Goal: Task Accomplishment & Management: Use online tool/utility

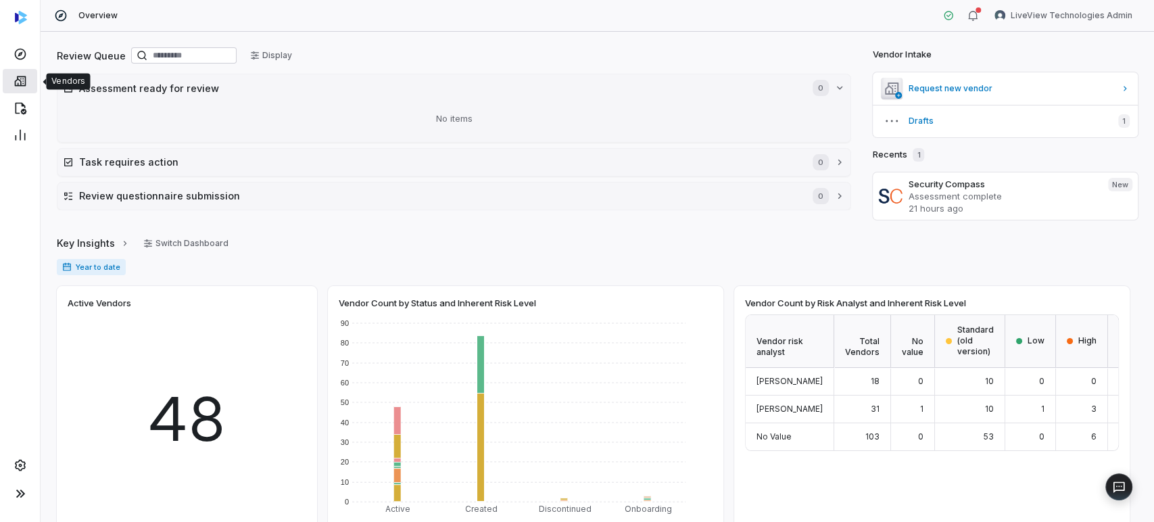
click at [29, 76] on link at bounding box center [20, 81] width 34 height 24
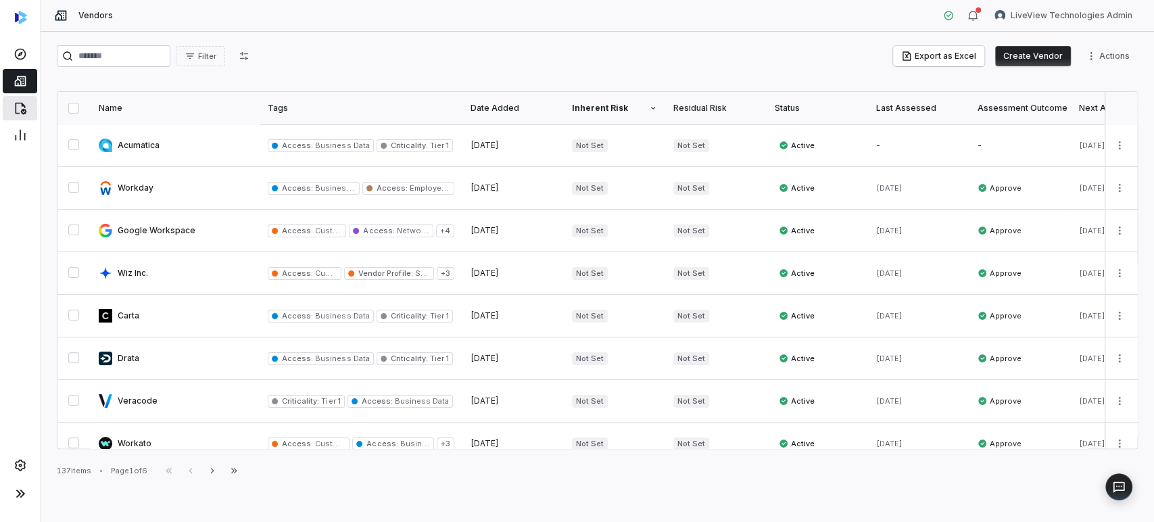
click at [32, 111] on link at bounding box center [20, 108] width 34 height 24
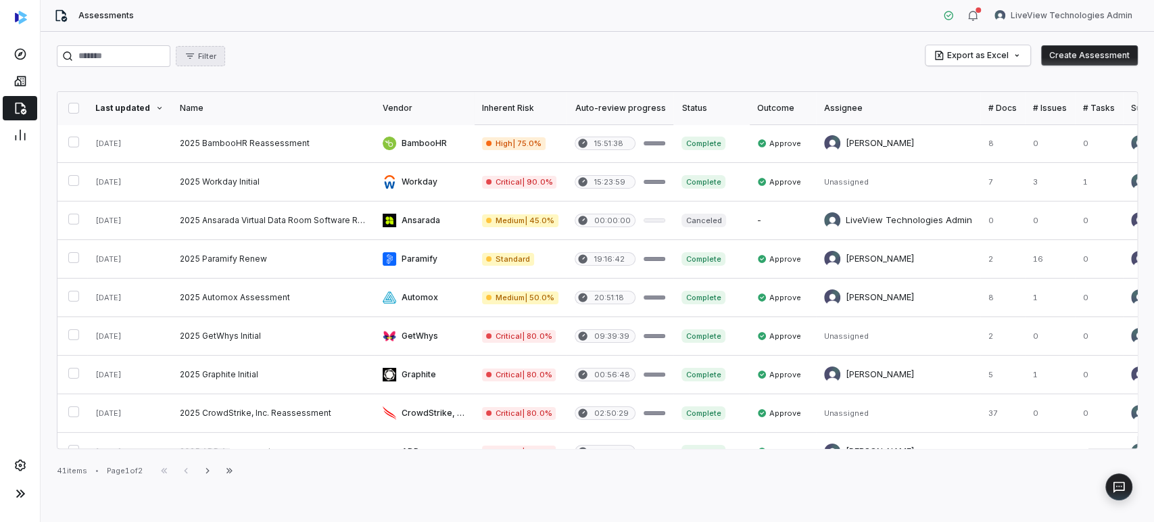
click at [225, 66] on button "Filter" at bounding box center [200, 56] width 49 height 20
click at [246, 122] on div "Status" at bounding box center [279, 119] width 130 height 22
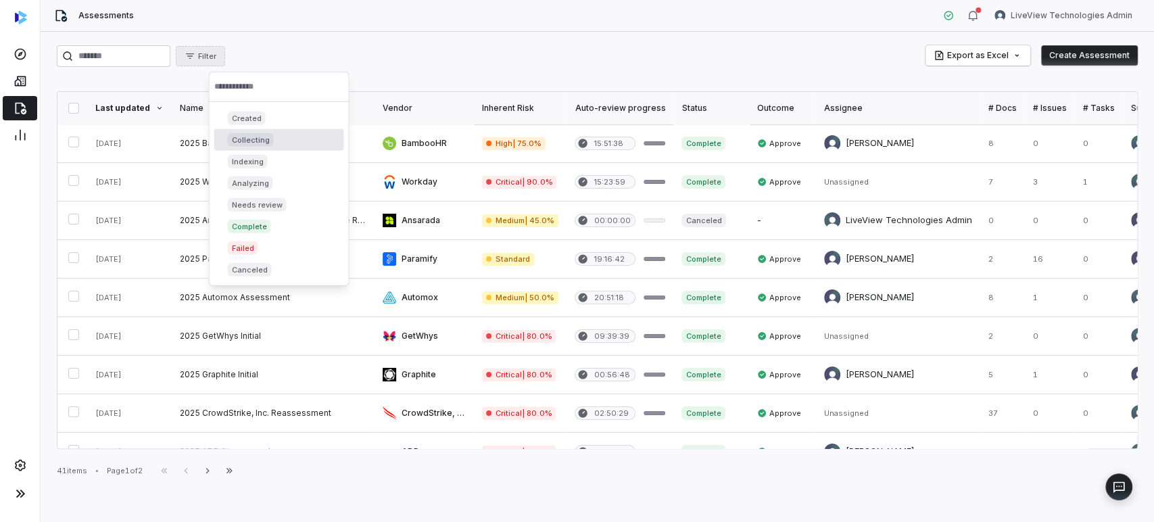
click at [265, 137] on p "Collecting" at bounding box center [250, 140] width 38 height 11
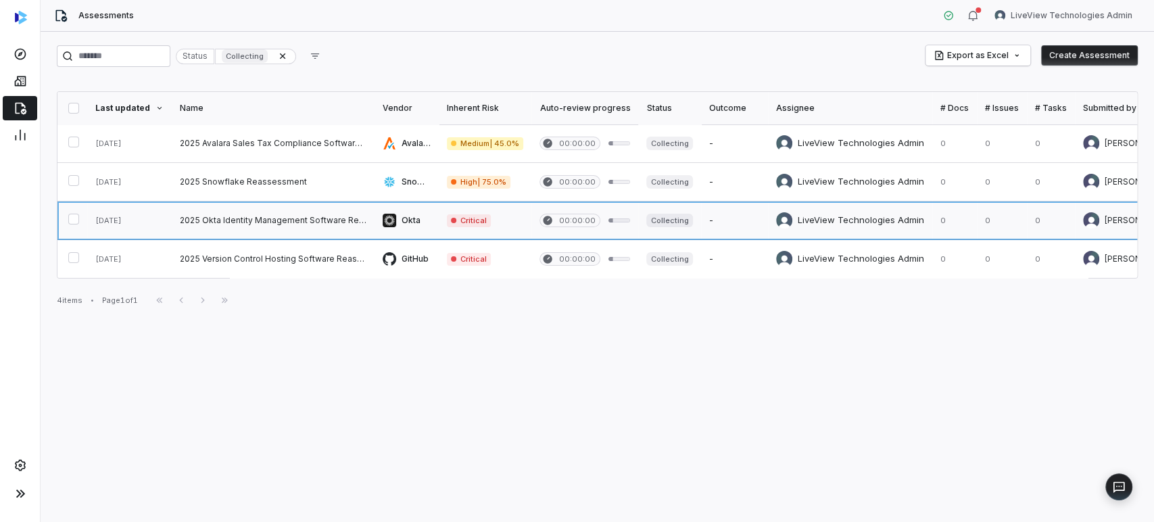
click at [282, 226] on link at bounding box center [273, 220] width 203 height 38
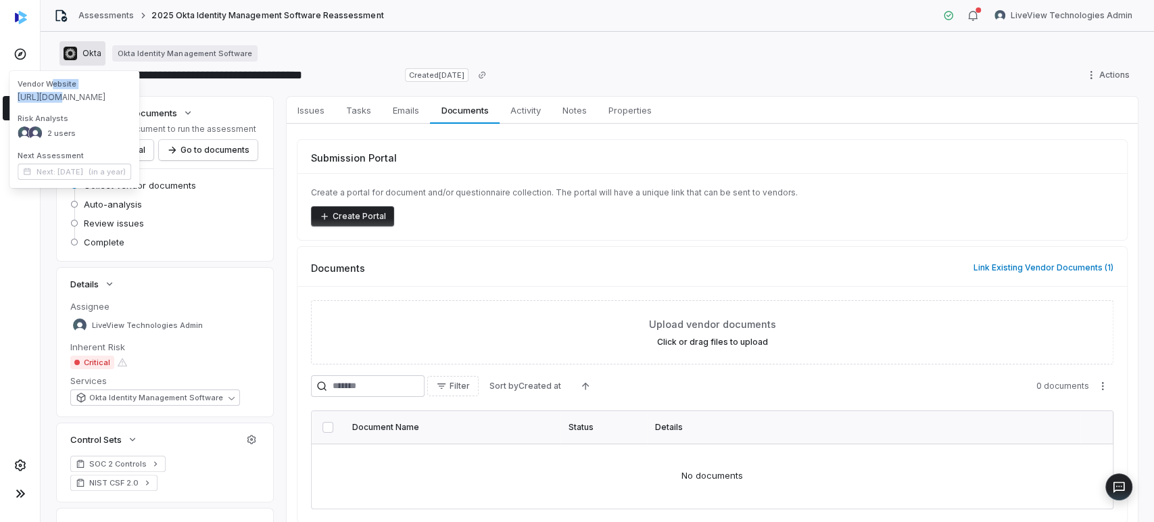
drag, startPoint x: 87, startPoint y: 59, endPoint x: 51, endPoint y: 91, distance: 47.4
click at [51, 91] on div "Vendor Website [URL][DOMAIN_NAME]" at bounding box center [75, 91] width 114 height 24
click at [85, 61] on button "Okta" at bounding box center [83, 53] width 46 height 24
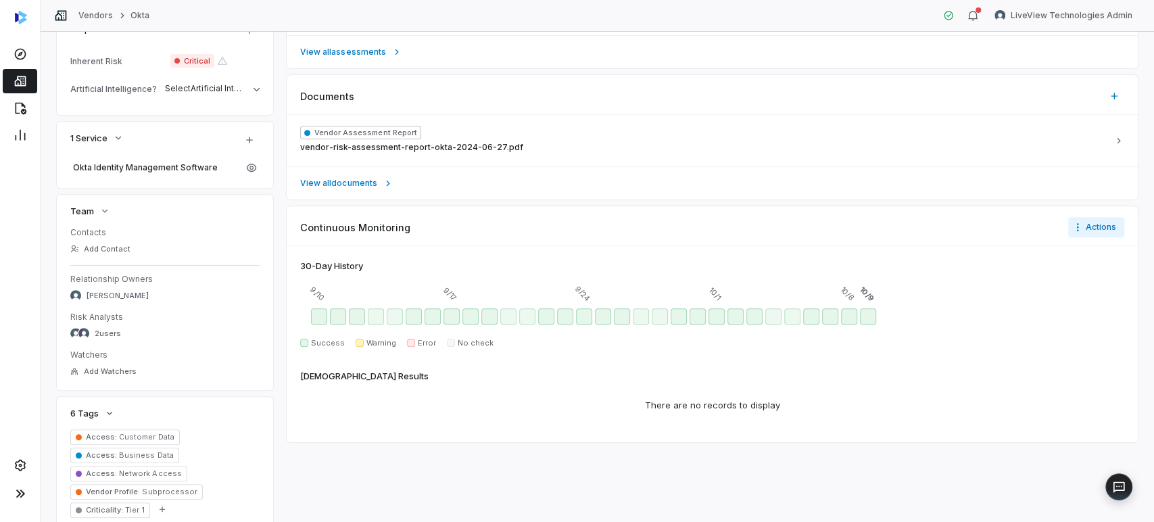
type textarea "*"
click at [8, 77] on link at bounding box center [20, 81] width 34 height 24
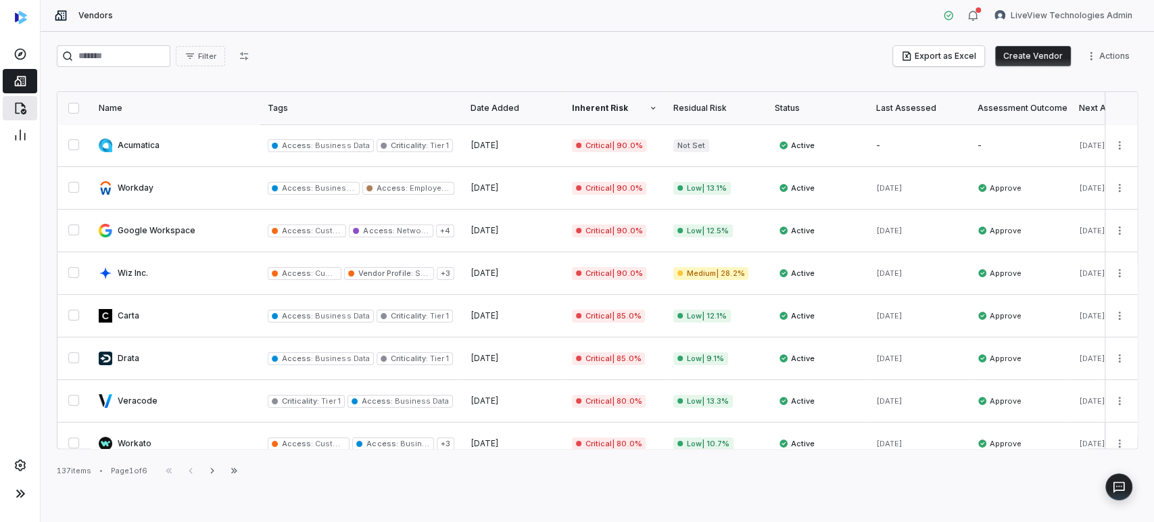
click at [22, 118] on link at bounding box center [20, 108] width 34 height 24
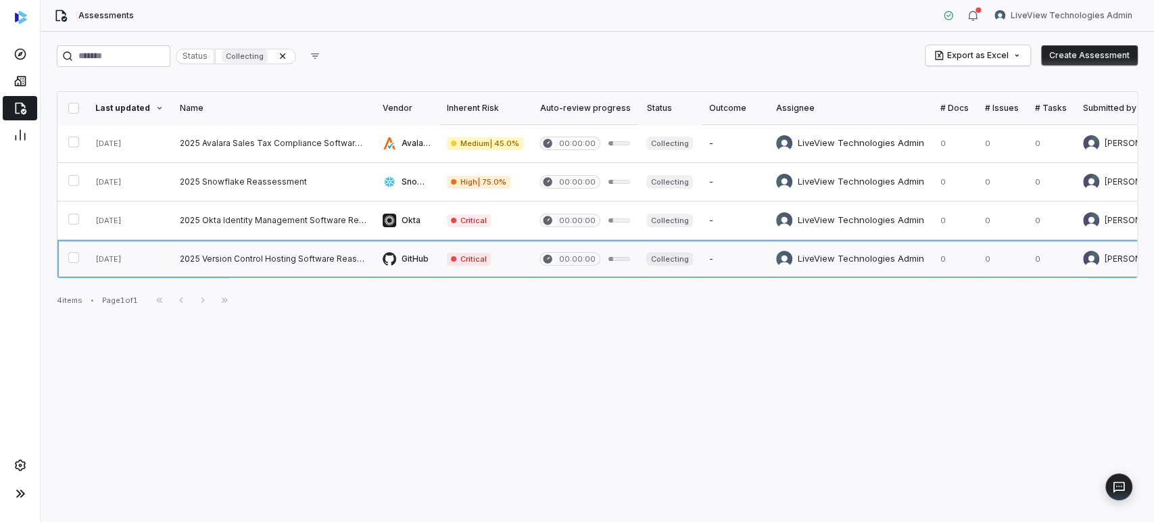
click at [275, 250] on link at bounding box center [273, 259] width 203 height 38
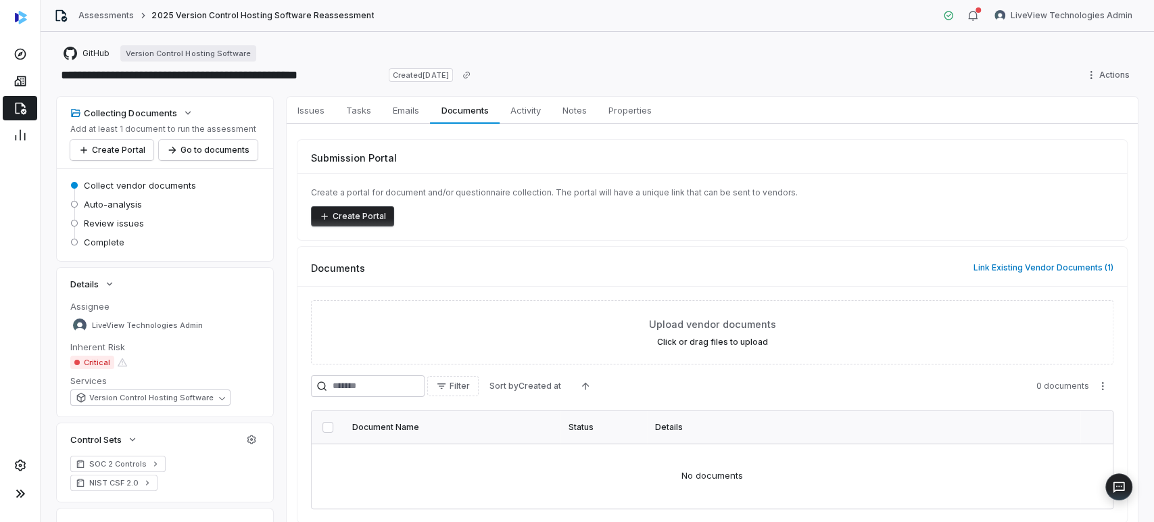
scroll to position [116, 0]
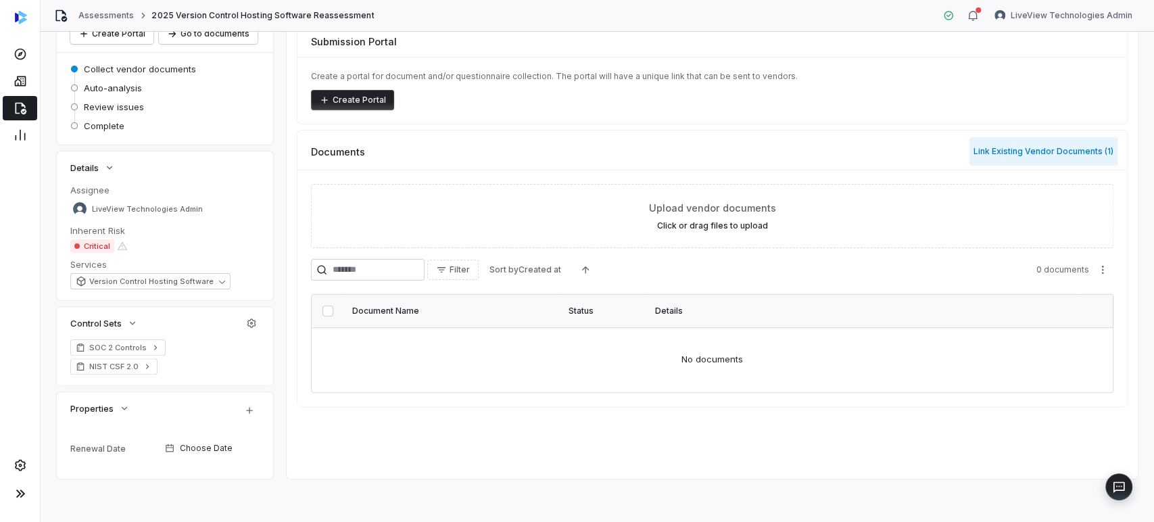
click at [1007, 141] on button "Link Existing Vendor Documents ( 1 )" at bounding box center [1044, 151] width 148 height 28
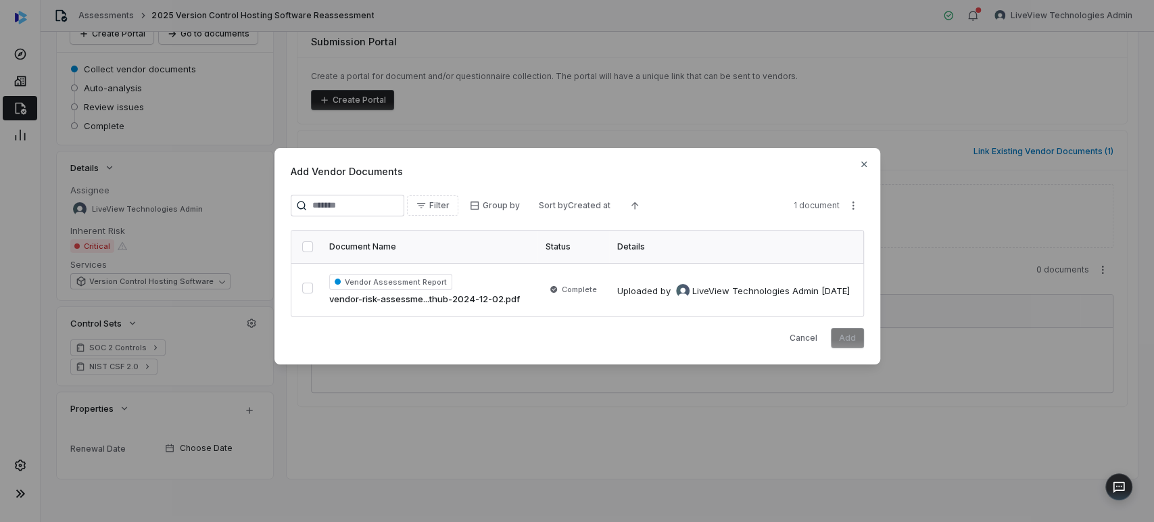
click at [865, 166] on div "Add Vendor Documents Filter Group by Sort by Created at 1 document Document Nam…" at bounding box center [578, 256] width 606 height 217
click at [863, 159] on icon "button" at bounding box center [864, 164] width 11 height 11
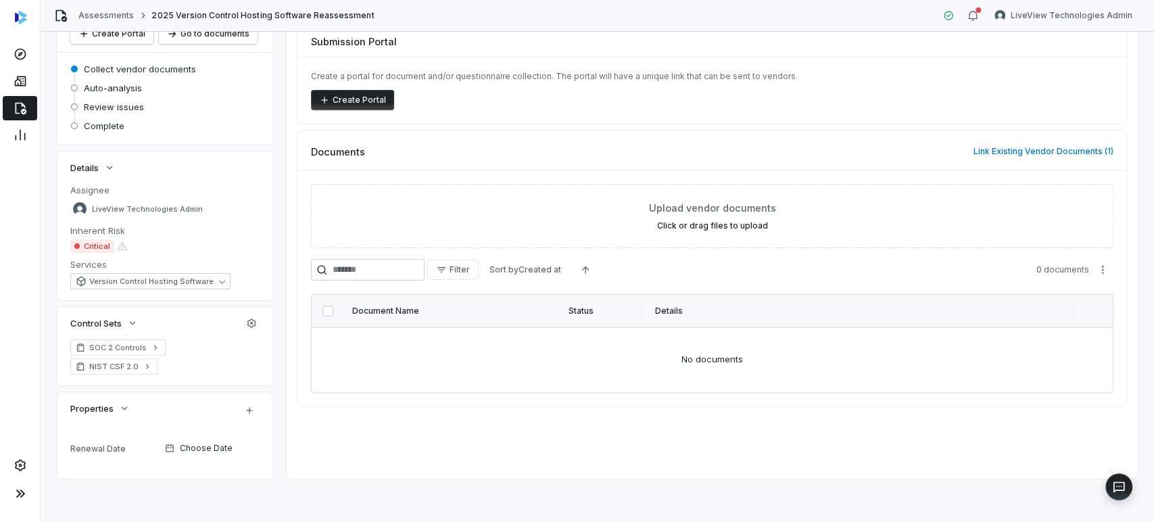
click at [606, 518] on div "**********" at bounding box center [598, 277] width 1114 height 490
